Goal: Use online tool/utility: Utilize a website feature to perform a specific function

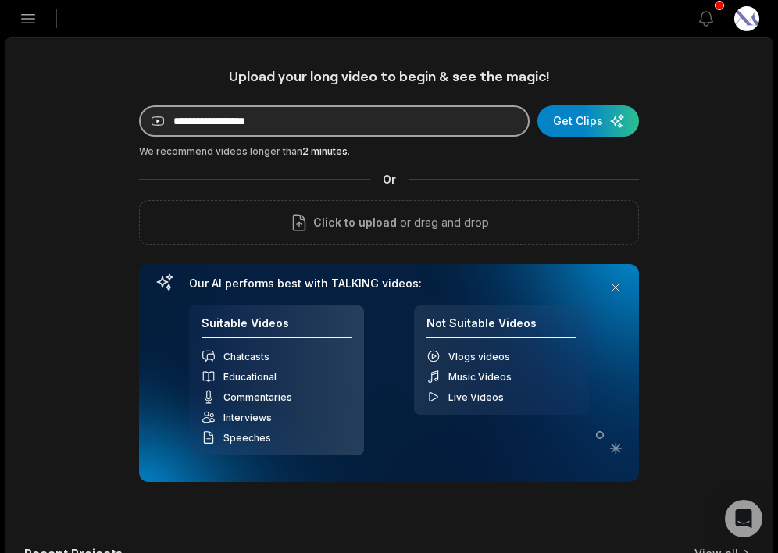
click at [384, 116] on input at bounding box center [334, 120] width 391 height 31
paste input "**********"
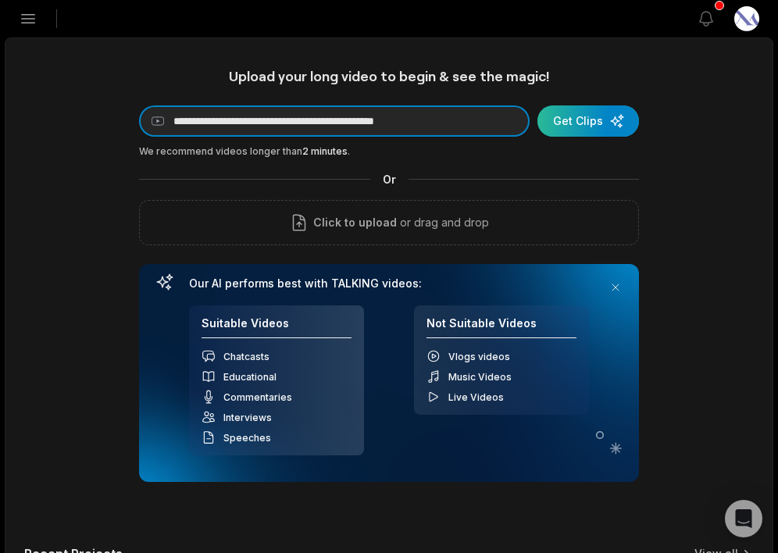
type input "**********"
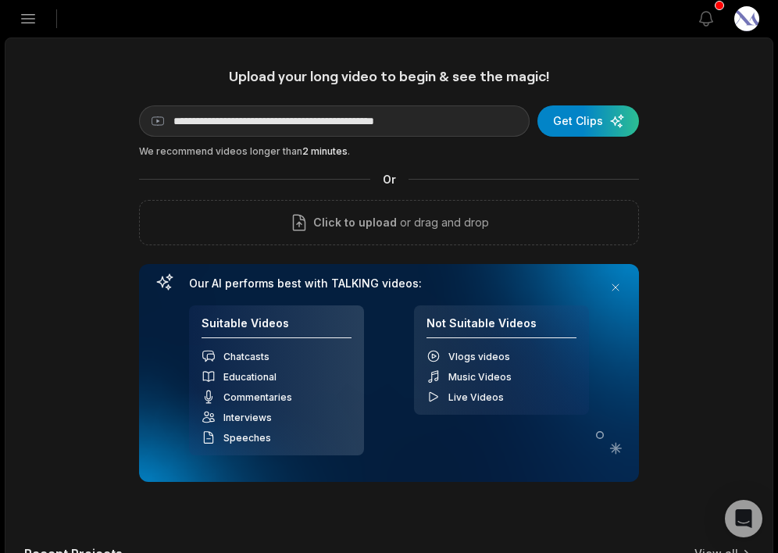
drag, startPoint x: 591, startPoint y: 123, endPoint x: 730, endPoint y: 159, distance: 142.9
click at [593, 126] on div "submit" at bounding box center [589, 120] width 102 height 31
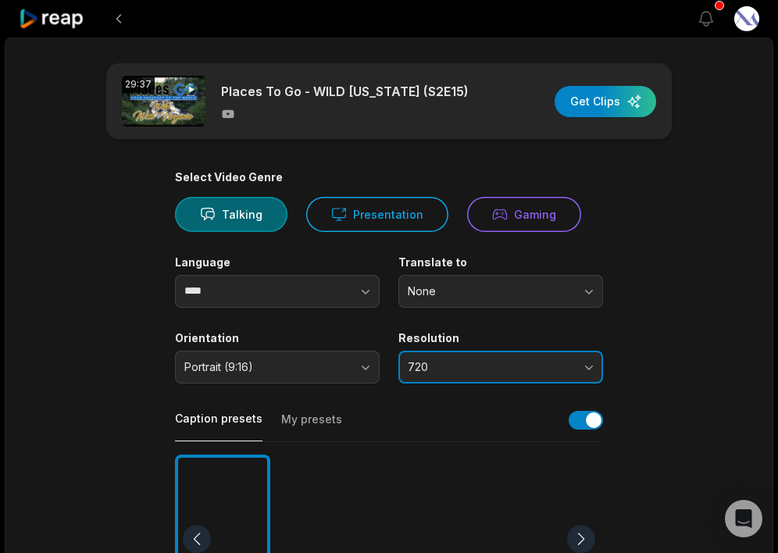
click at [495, 366] on span "720" at bounding box center [490, 367] width 164 height 14
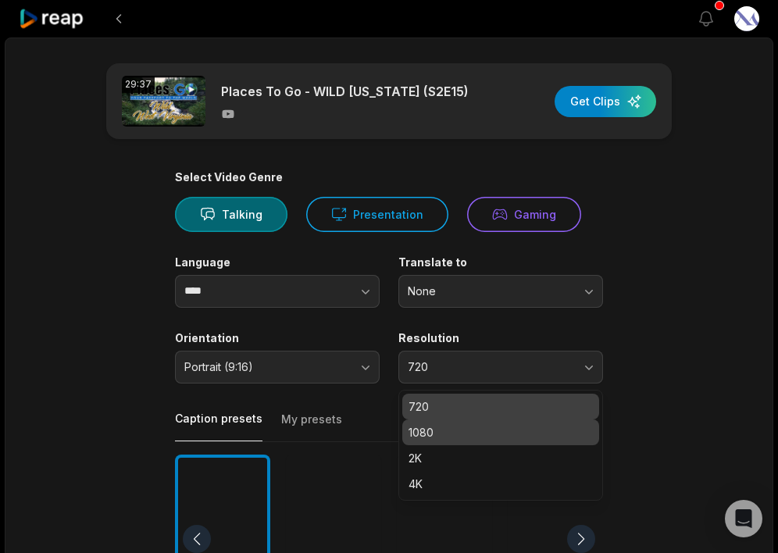
drag, startPoint x: 477, startPoint y: 429, endPoint x: 559, endPoint y: 370, distance: 100.2
click at [477, 429] on p "1080" at bounding box center [501, 432] width 184 height 16
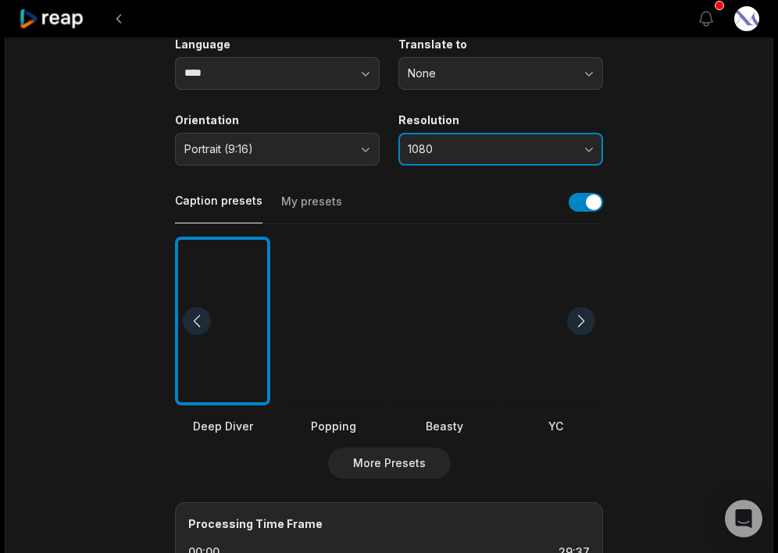
scroll to position [230, 0]
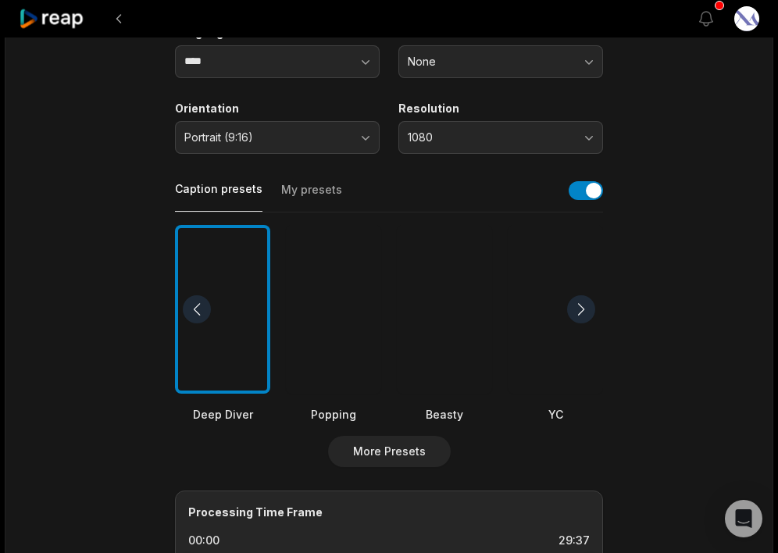
click at [333, 335] on div at bounding box center [333, 310] width 95 height 170
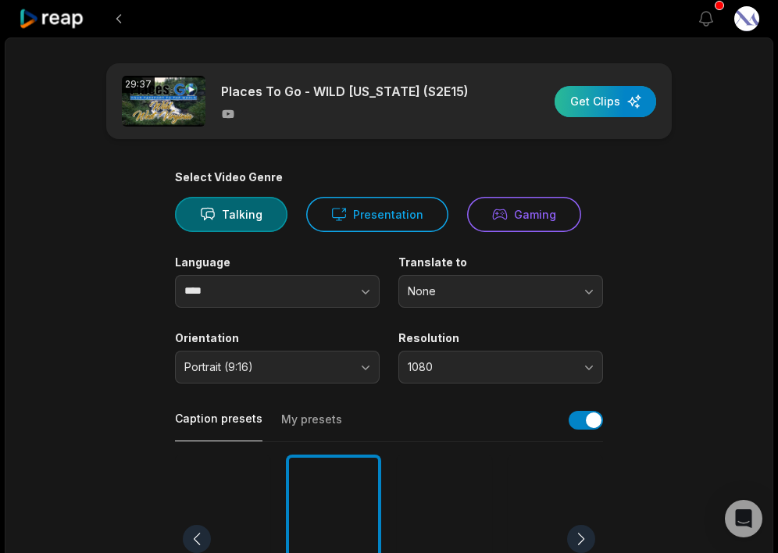
scroll to position [6, 0]
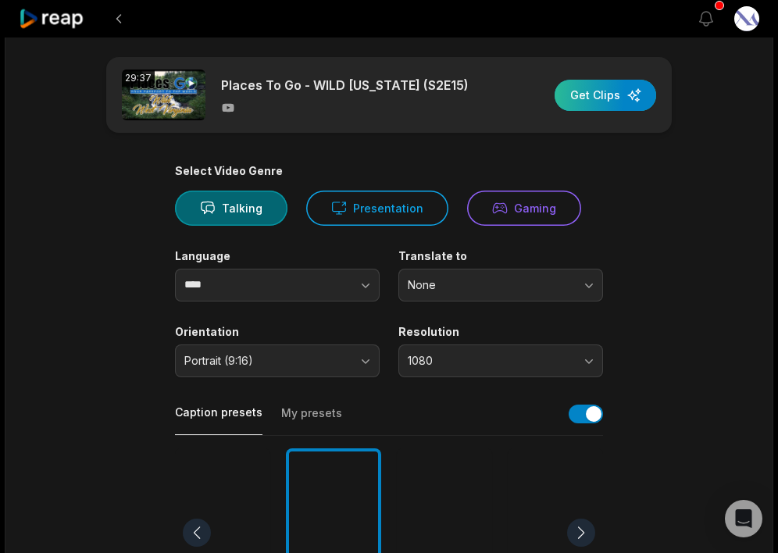
click at [598, 108] on div "button" at bounding box center [606, 95] width 102 height 31
